Goal: Find specific page/section: Find specific page/section

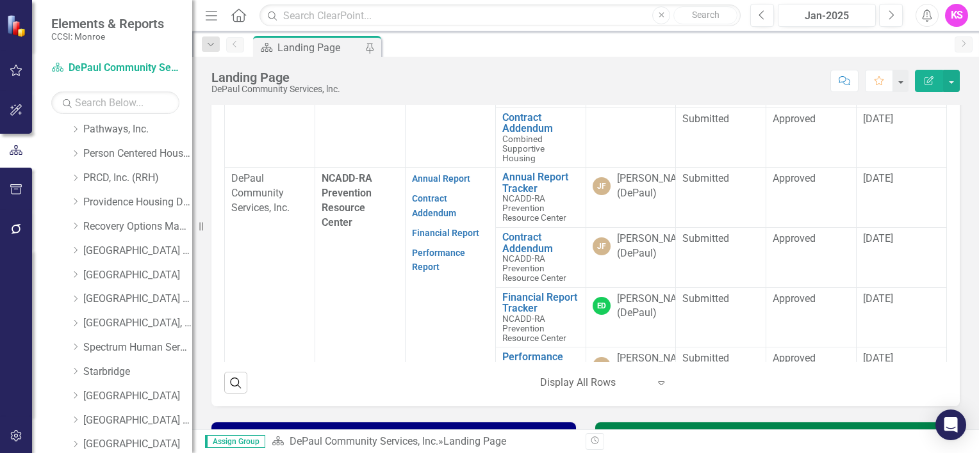
scroll to position [727, 0]
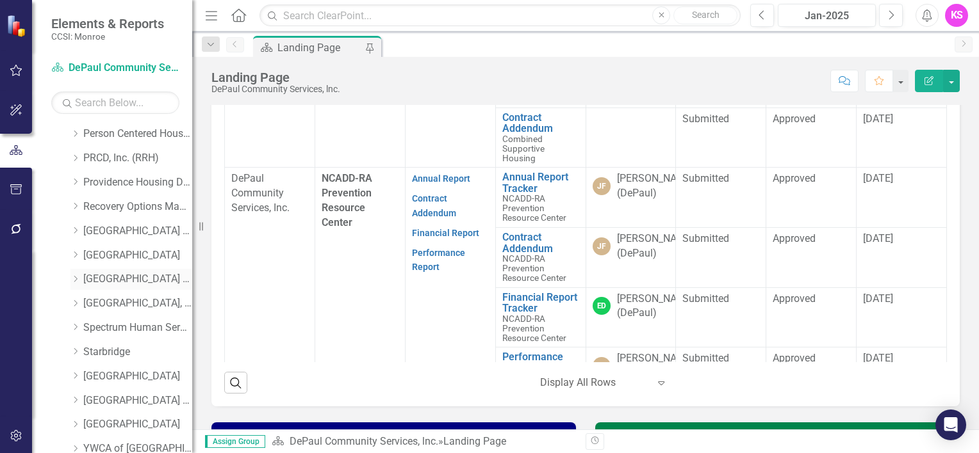
click at [80, 277] on div "Dropdown" at bounding box center [76, 279] width 13 height 11
click at [115, 279] on link "[GEOGRAPHIC_DATA] (RRH)" at bounding box center [137, 279] width 109 height 15
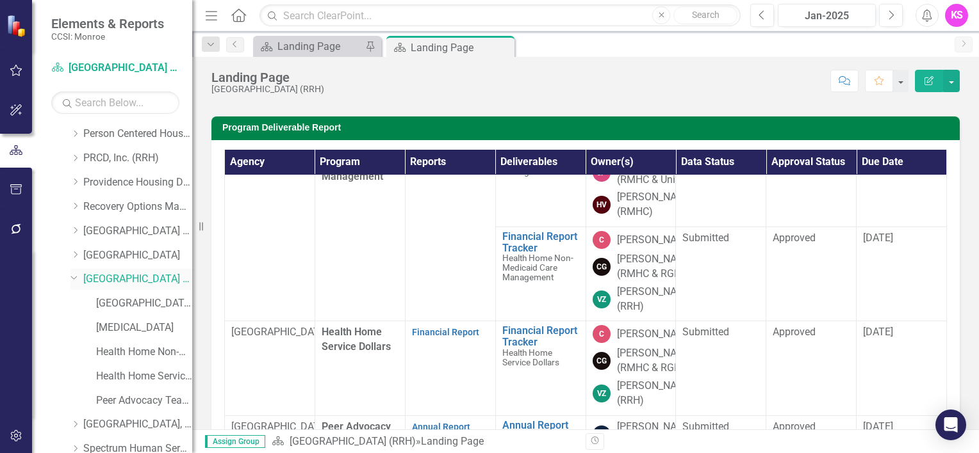
scroll to position [192, 0]
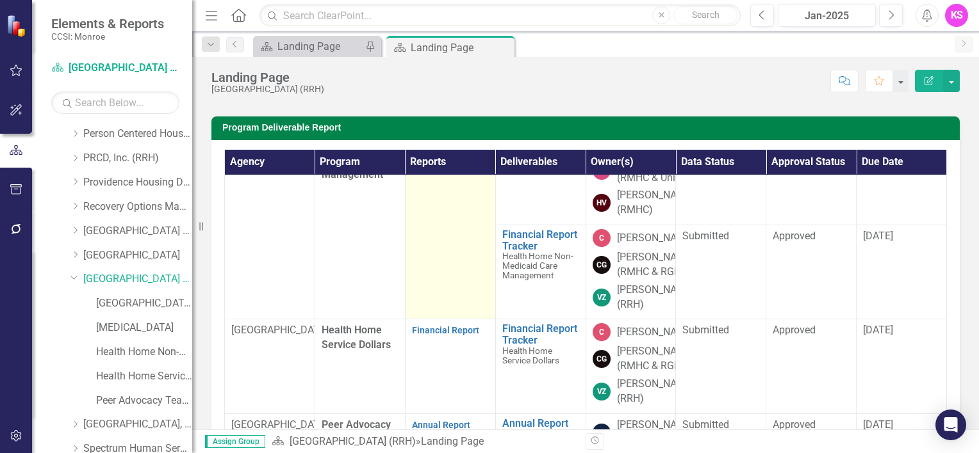
click at [423, 151] on link "Contract Addendum" at bounding box center [434, 138] width 44 height 25
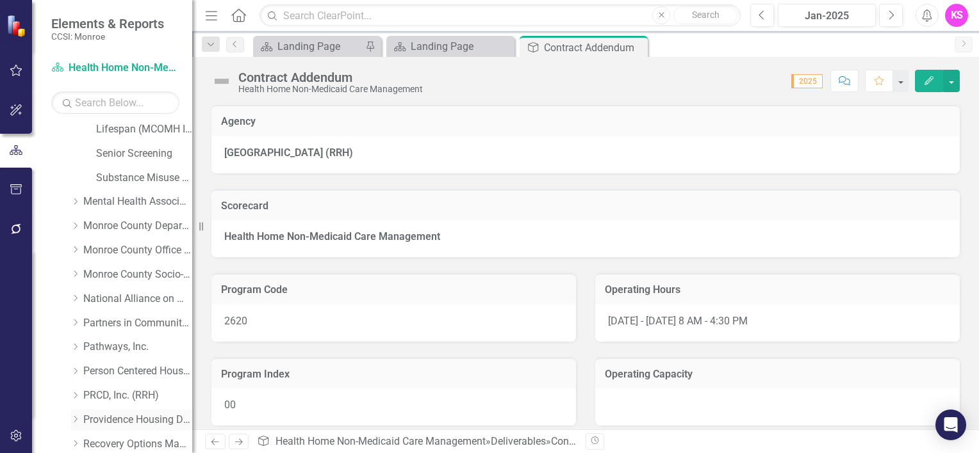
scroll to position [466, 0]
drag, startPoint x: 109, startPoint y: 126, endPoint x: 118, endPoint y: 132, distance: 11.0
click at [109, 126] on link "Lifespan" at bounding box center [137, 128] width 109 height 15
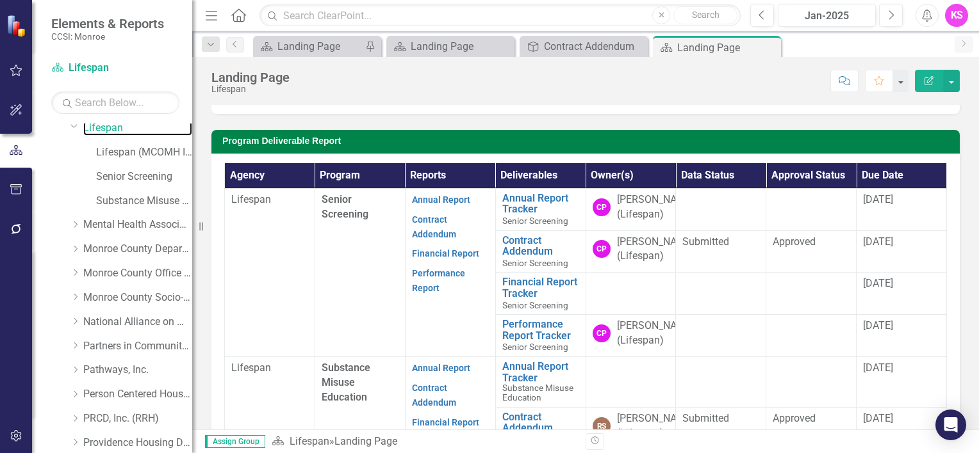
scroll to position [320, 0]
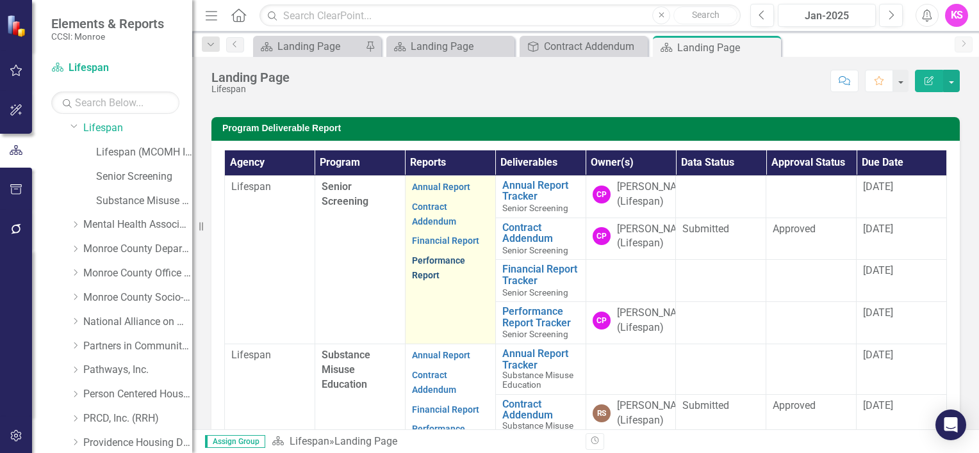
click at [437, 281] on link "Performance Report" at bounding box center [438, 268] width 53 height 25
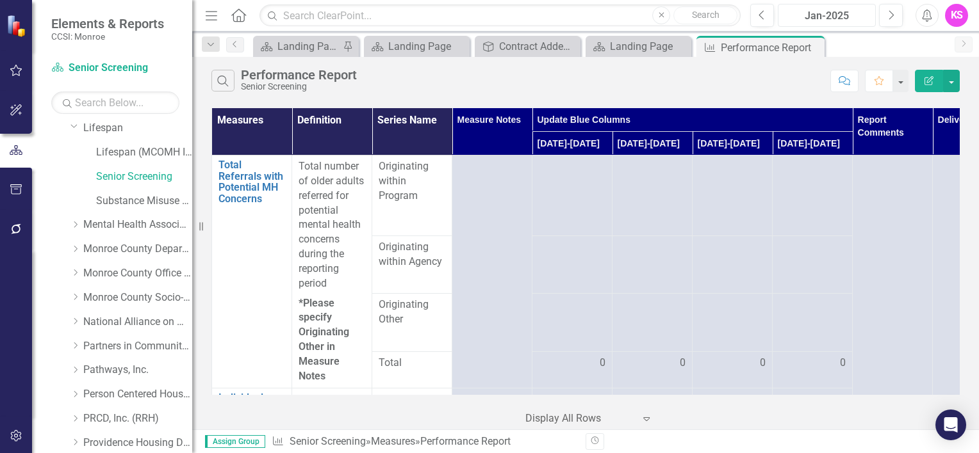
click at [837, 15] on div "Jan-2025" at bounding box center [826, 15] width 89 height 15
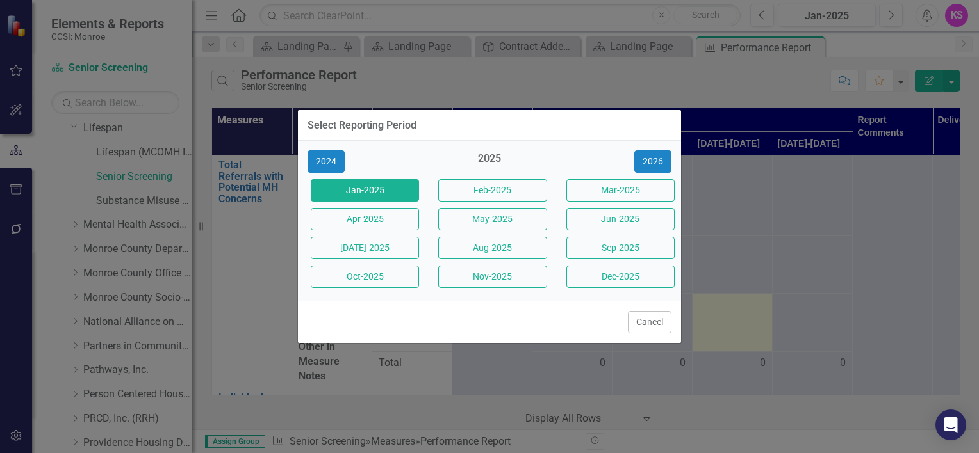
drag, startPoint x: 486, startPoint y: 253, endPoint x: 505, endPoint y: 251, distance: 19.3
click at [486, 252] on button "Aug-2025" at bounding box center [492, 248] width 108 height 22
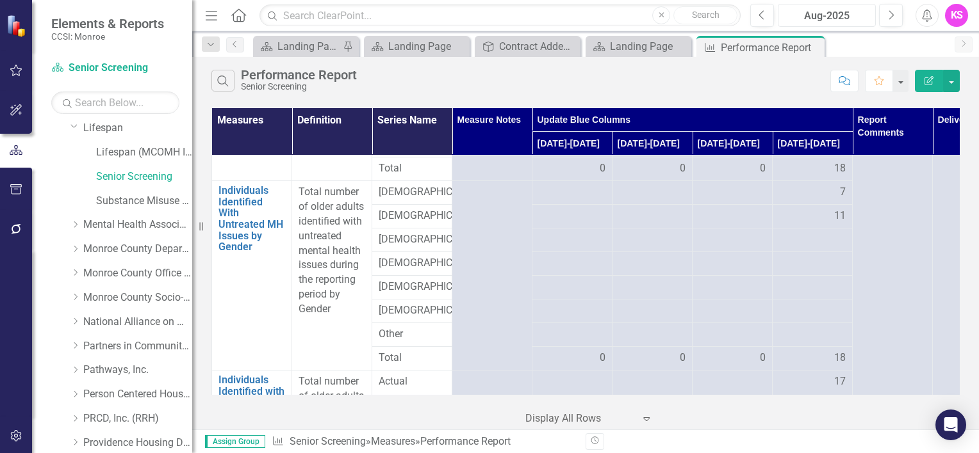
scroll to position [769, 0]
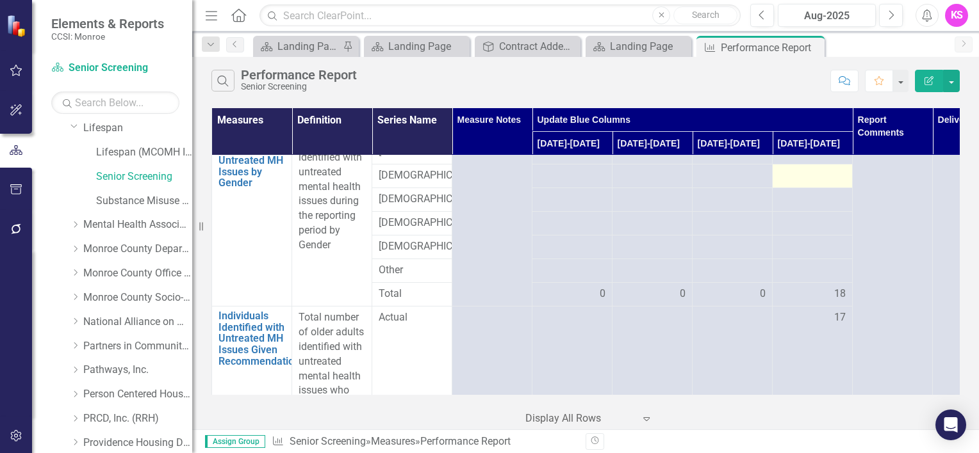
click at [830, 184] on div at bounding box center [812, 175] width 67 height 15
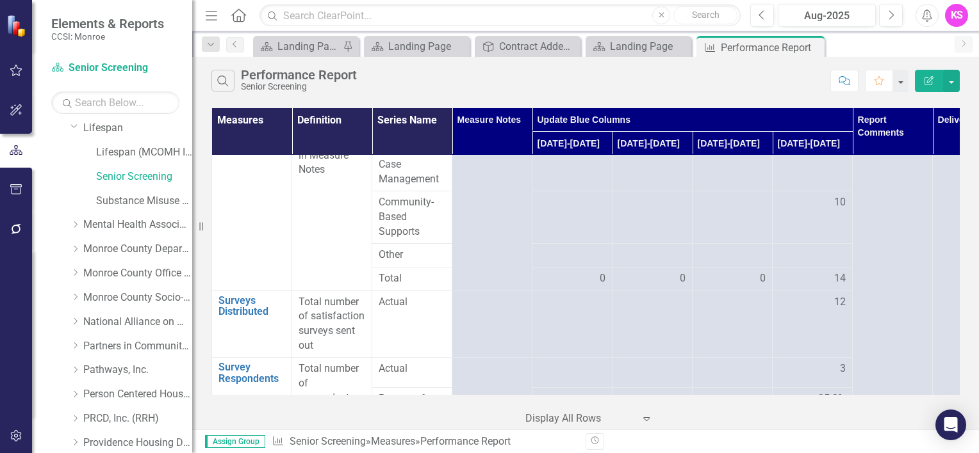
scroll to position [1345, 0]
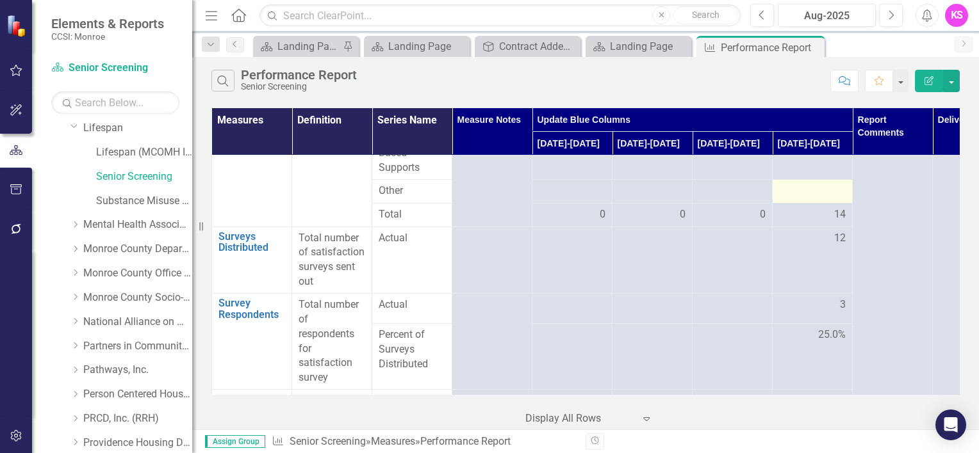
click at [822, 199] on div at bounding box center [812, 191] width 67 height 15
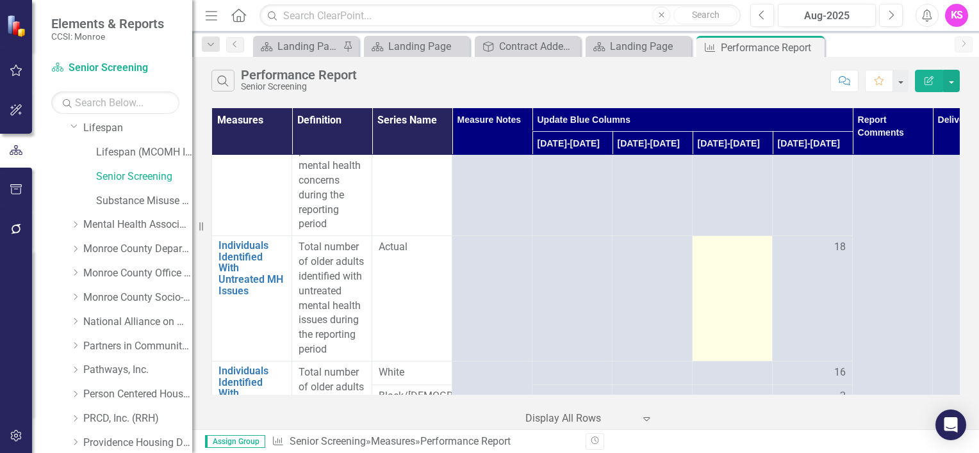
scroll to position [256, 0]
